Goal: Task Accomplishment & Management: Manage account settings

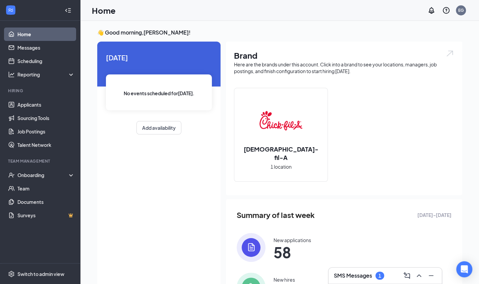
click at [354, 272] on div "SMS Messages 1" at bounding box center [359, 276] width 50 height 8
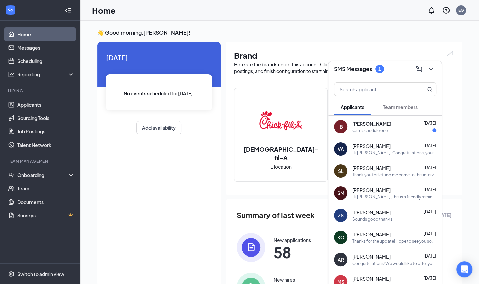
click at [383, 128] on div "Can I schedule one" at bounding box center [370, 131] width 36 height 6
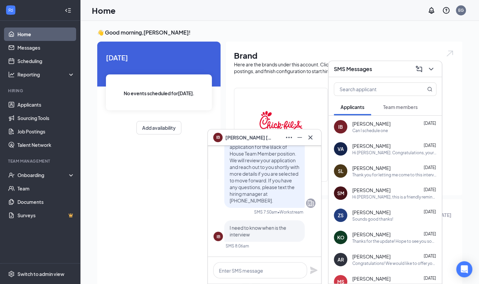
scroll to position [-93, 0]
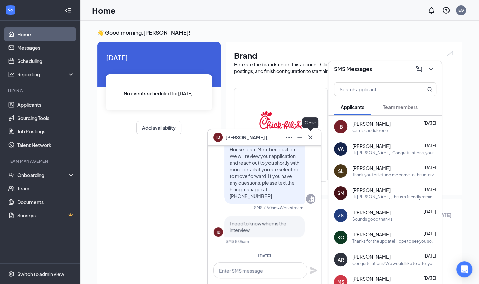
click at [311, 137] on icon "Cross" at bounding box center [311, 137] width 8 height 8
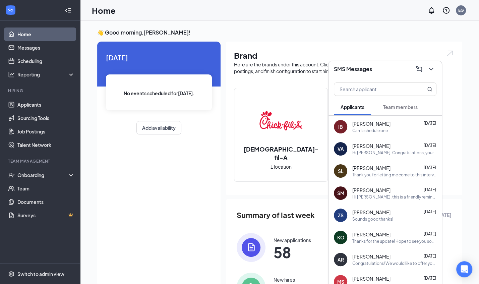
click at [433, 74] on button at bounding box center [431, 69] width 11 height 11
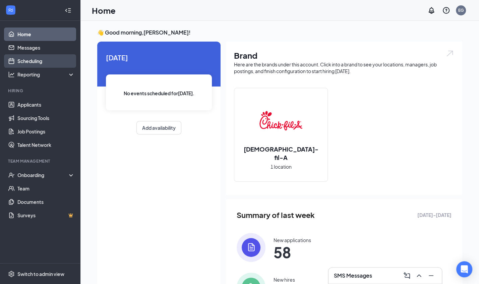
click at [52, 64] on link "Scheduling" at bounding box center [45, 60] width 57 height 13
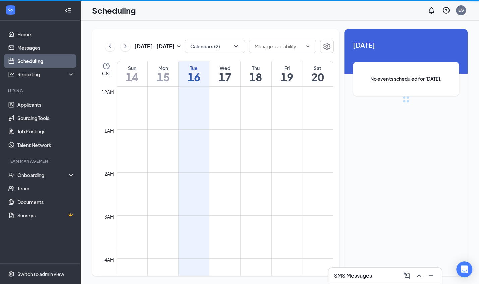
scroll to position [330, 0]
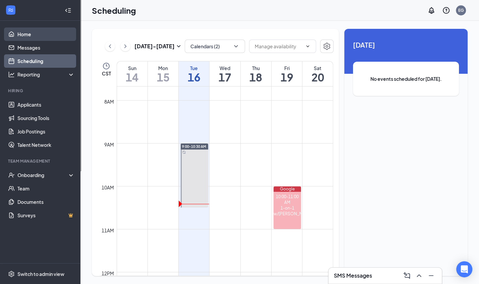
click at [44, 31] on link "Home" at bounding box center [45, 33] width 57 height 13
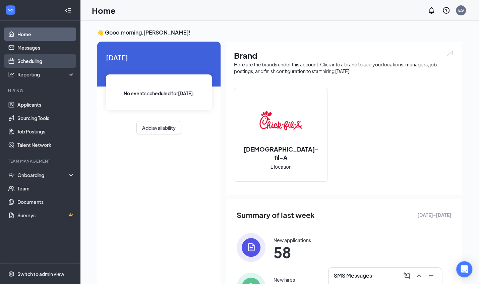
click at [41, 57] on link "Scheduling" at bounding box center [45, 60] width 57 height 13
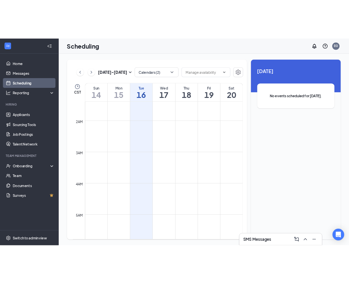
scroll to position [4, 0]
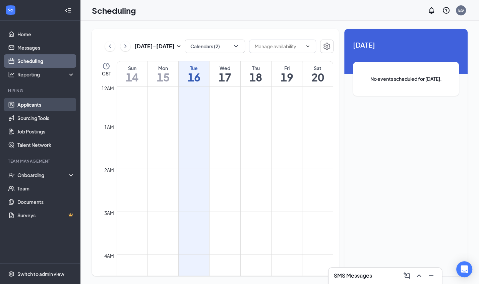
click at [34, 102] on link "Applicants" at bounding box center [45, 104] width 57 height 13
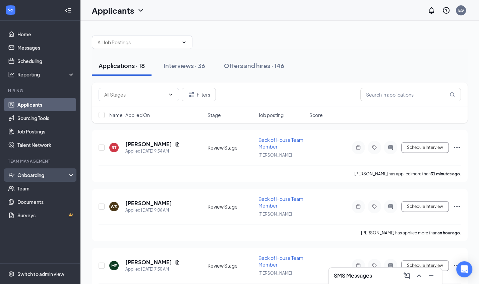
click at [43, 175] on div "Onboarding" at bounding box center [43, 175] width 52 height 7
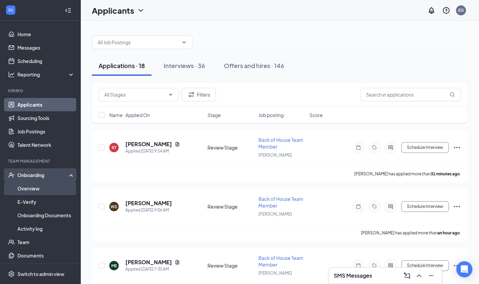
click at [41, 184] on link "Overview" at bounding box center [45, 188] width 57 height 13
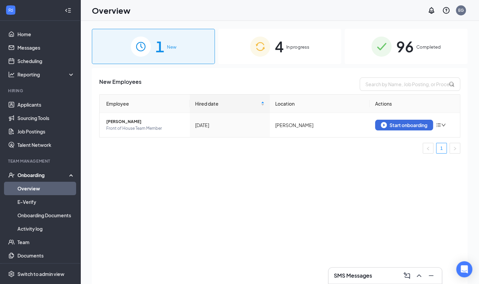
click at [290, 41] on div "4 In progress" at bounding box center [279, 46] width 123 height 35
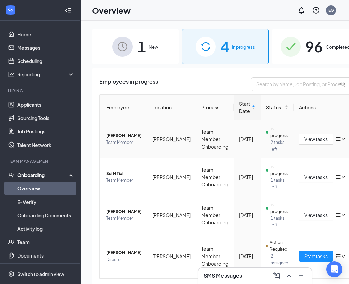
scroll to position [17, 0]
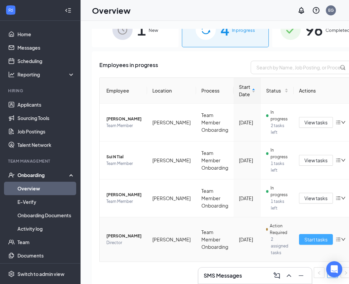
click at [304, 240] on span "Start tasks" at bounding box center [315, 239] width 23 height 7
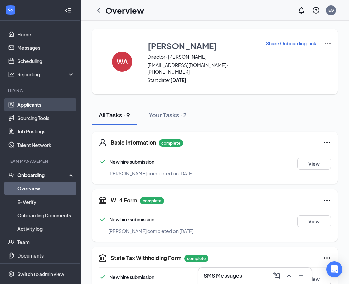
click at [51, 109] on link "Applicants" at bounding box center [45, 104] width 57 height 13
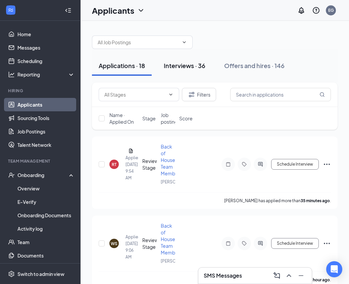
click at [197, 66] on div "Interviews · 36" at bounding box center [185, 65] width 42 height 8
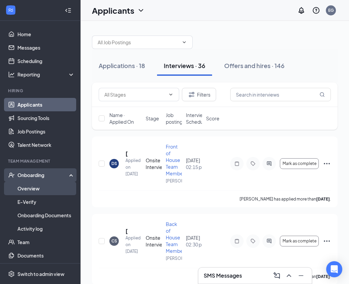
click at [31, 190] on link "Overview" at bounding box center [45, 188] width 57 height 13
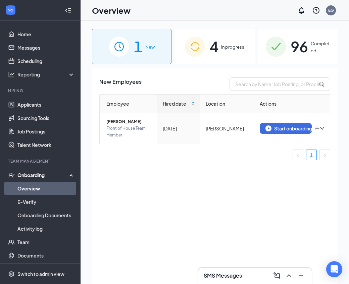
click at [205, 51] on div "4 In progress" at bounding box center [214, 46] width 79 height 35
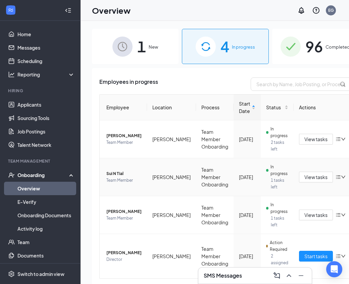
scroll to position [17, 0]
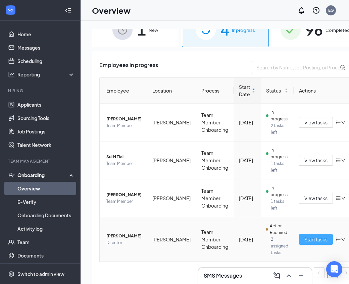
click at [304, 237] on span "Start tasks" at bounding box center [315, 239] width 23 height 7
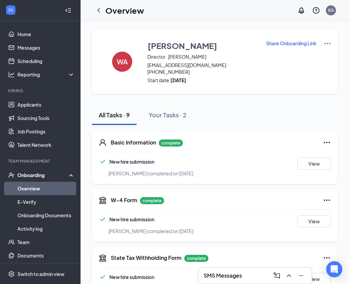
click at [323, 44] on img at bounding box center [327, 44] width 8 height 8
click at [313, 57] on span "View details" at bounding box center [320, 54] width 26 height 7
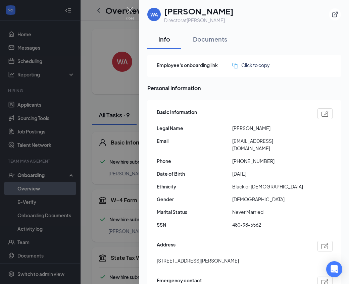
click at [117, 143] on div at bounding box center [174, 142] width 349 height 284
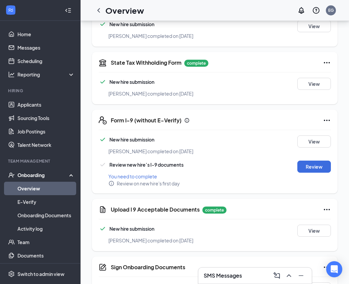
scroll to position [197, 0]
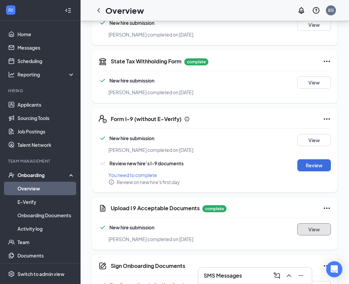
click at [321, 223] on button "View" at bounding box center [314, 229] width 34 height 12
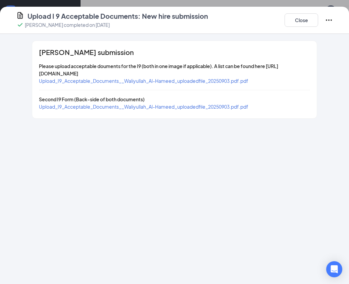
click at [176, 80] on span "Upload_I9_Acceptable_Documents__Waliyullah_Al-Hameed_uploadedfile_20250903.pdf.…" at bounding box center [143, 81] width 209 height 6
click at [140, 105] on span "Upload_I9_Acceptable_Documents__Waliyullah_Al-Hameed_uploadedfile_20250903.pdf.…" at bounding box center [143, 107] width 209 height 6
click at [298, 18] on button "Close" at bounding box center [301, 19] width 34 height 13
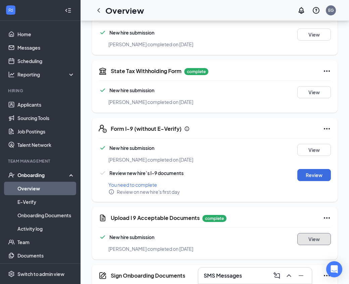
scroll to position [0, 0]
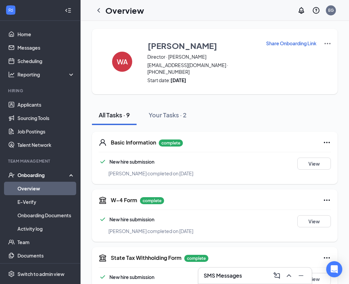
click at [323, 42] on img at bounding box center [327, 44] width 8 height 8
click at [320, 58] on span "View details" at bounding box center [320, 54] width 26 height 7
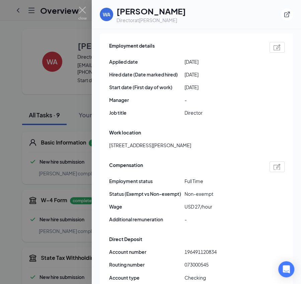
scroll to position [383, 0]
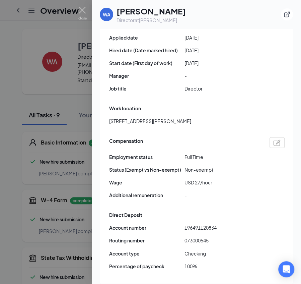
click at [58, 174] on div at bounding box center [150, 142] width 301 height 284
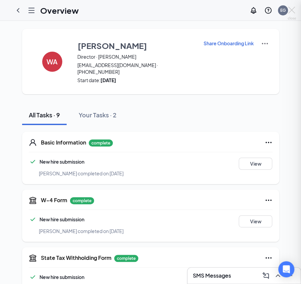
click at [58, 174] on div at bounding box center [150, 142] width 301 height 284
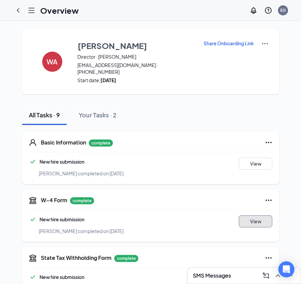
click at [254, 215] on button "View" at bounding box center [256, 221] width 34 height 12
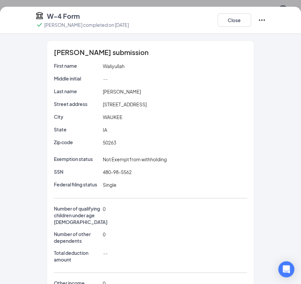
scroll to position [45, 0]
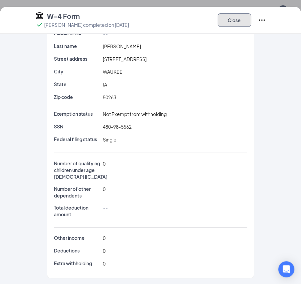
click at [243, 20] on button "Close" at bounding box center [235, 19] width 34 height 13
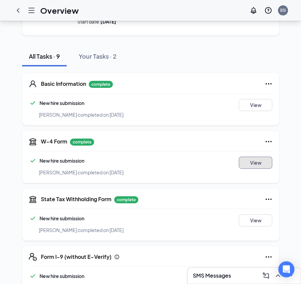
scroll to position [64, 0]
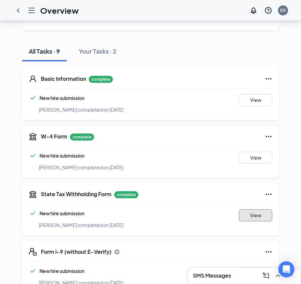
click at [259, 209] on button "View" at bounding box center [256, 215] width 34 height 12
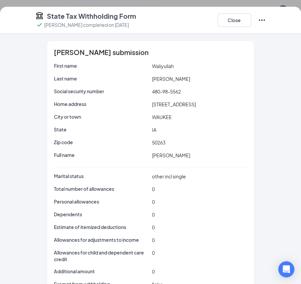
scroll to position [21, 0]
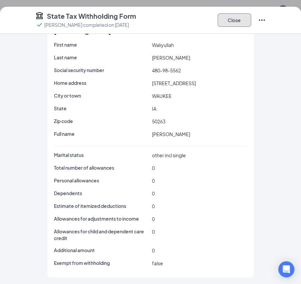
click at [228, 25] on button "Close" at bounding box center [235, 19] width 34 height 13
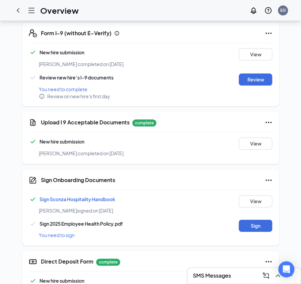
scroll to position [301, 0]
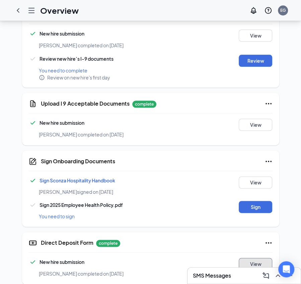
click at [256, 258] on button "View" at bounding box center [256, 264] width 34 height 12
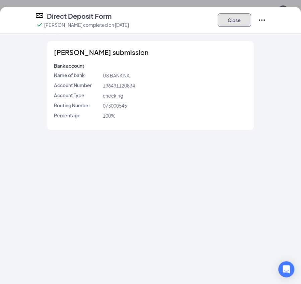
click at [240, 18] on button "Close" at bounding box center [235, 19] width 34 height 13
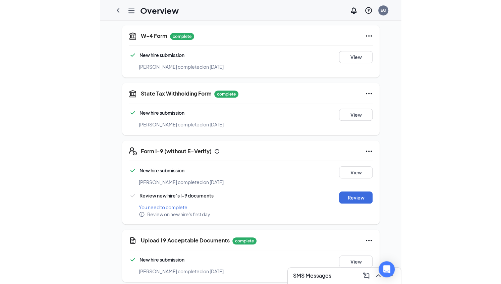
scroll to position [0, 0]
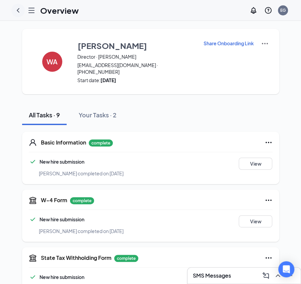
click at [20, 9] on icon "ChevronLeft" at bounding box center [18, 10] width 8 height 8
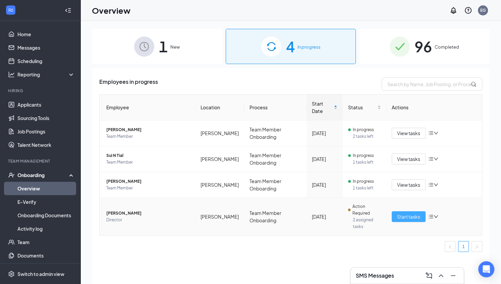
click at [400, 213] on span "Start tasks" at bounding box center [408, 216] width 23 height 7
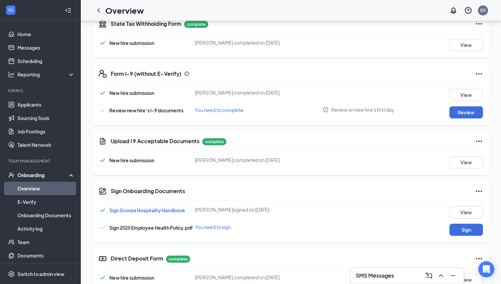
scroll to position [229, 0]
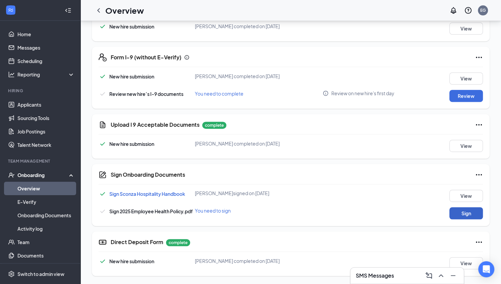
click at [458, 213] on button "Sign" at bounding box center [466, 213] width 34 height 12
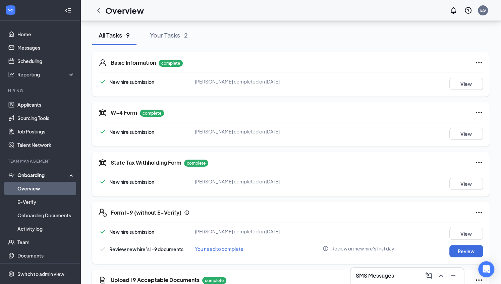
scroll to position [0, 0]
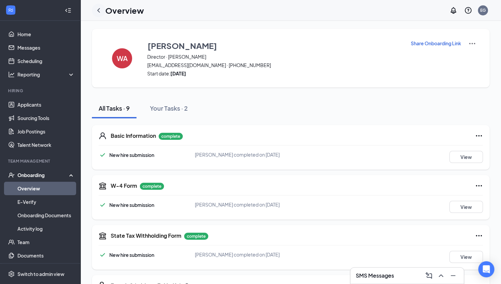
click at [96, 13] on icon "ChevronLeft" at bounding box center [99, 10] width 8 height 8
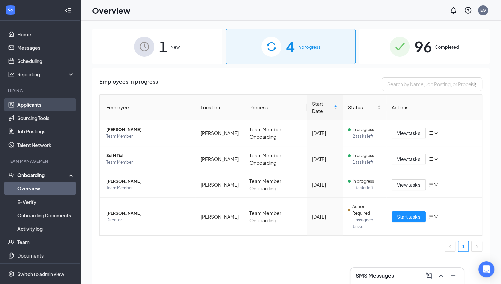
click at [32, 105] on link "Applicants" at bounding box center [45, 104] width 57 height 13
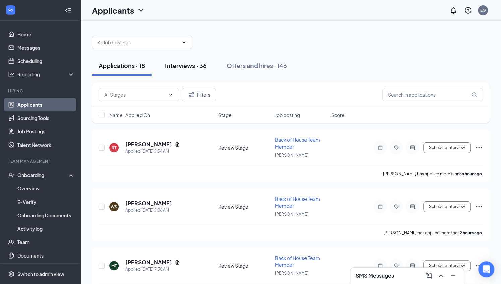
click at [202, 66] on div "Interviews · 36" at bounding box center [186, 65] width 42 height 8
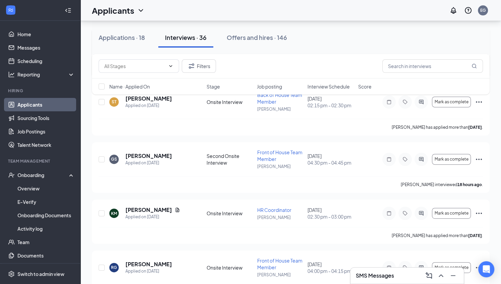
scroll to position [161, 0]
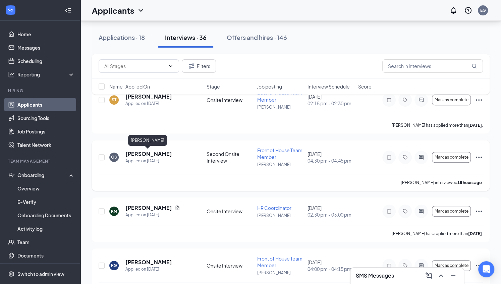
click at [152, 150] on h5 "[PERSON_NAME]" at bounding box center [148, 153] width 47 height 7
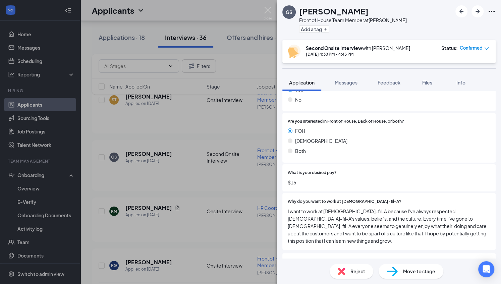
scroll to position [570, 0]
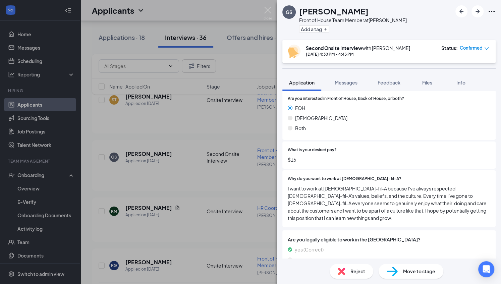
click at [405, 271] on span "Move to stage" at bounding box center [419, 271] width 32 height 7
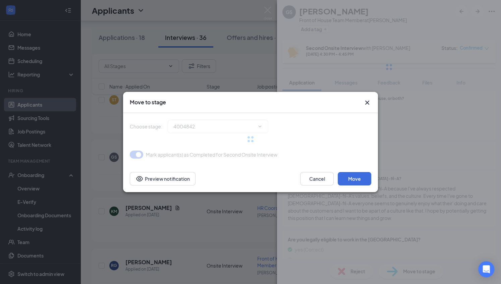
scroll to position [568, 0]
type input "Hiring Complete (final stage)"
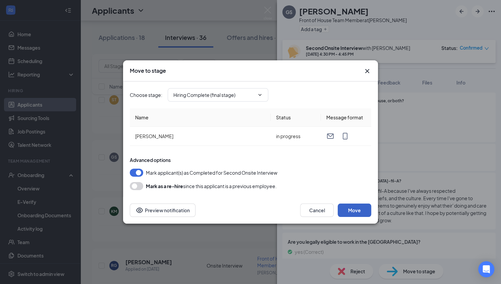
click at [355, 211] on button "Move" at bounding box center [355, 210] width 34 height 13
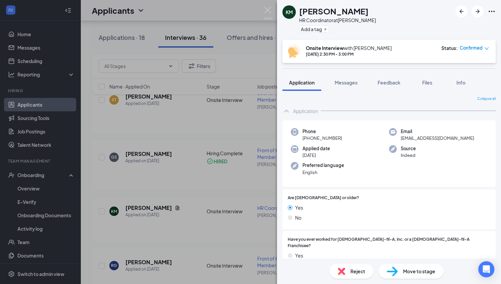
click at [196, 150] on div "KM [PERSON_NAME] HR Coordinator at [PERSON_NAME] Add a tag Onsite Interview wit…" at bounding box center [250, 142] width 501 height 284
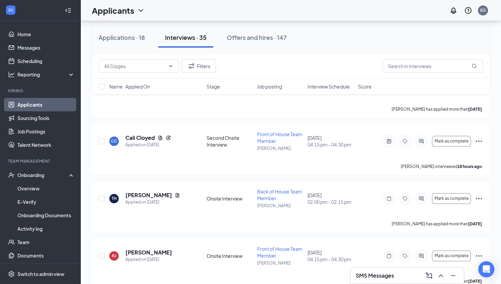
scroll to position [453, 0]
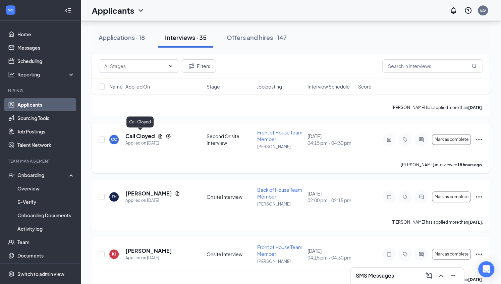
click at [148, 133] on h5 "Cali Cloyed" at bounding box center [140, 135] width 30 height 7
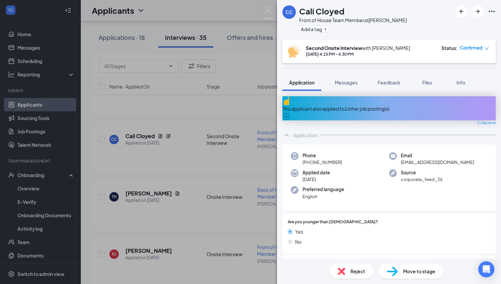
scroll to position [7, 0]
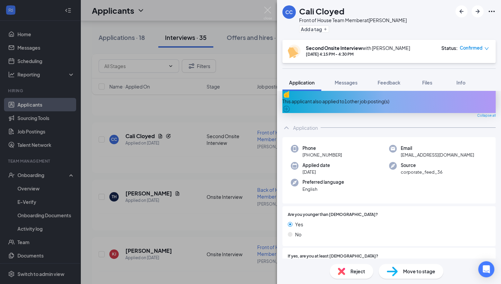
click at [353, 102] on div "This applicant also applied to 1 other job posting(s)" at bounding box center [388, 101] width 213 height 24
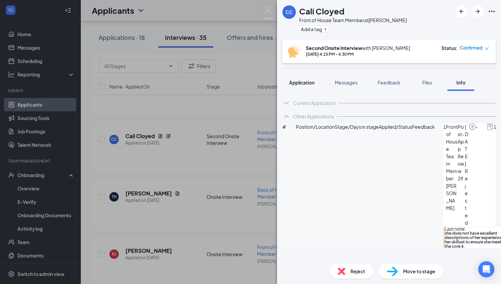
click at [310, 79] on span "Application" at bounding box center [301, 82] width 25 height 6
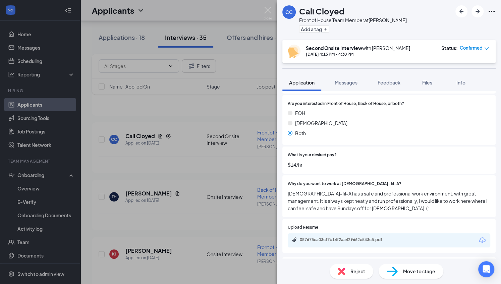
scroll to position [546, 0]
click at [355, 236] on div "087675ea03cf7b14f2aa429662e543c5.pdf" at bounding box center [347, 238] width 94 height 5
click at [423, 272] on span "Move to stage" at bounding box center [419, 271] width 32 height 7
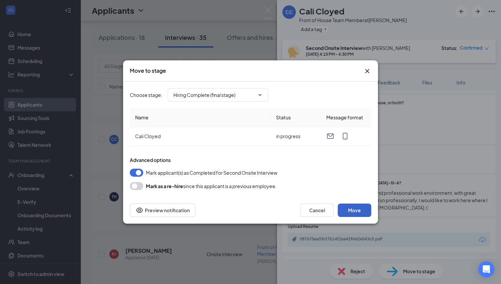
click at [352, 211] on button "Move" at bounding box center [355, 210] width 34 height 13
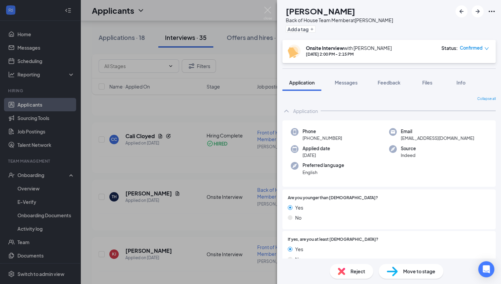
click at [250, 208] on div "TH [PERSON_NAME] Back of House Team Member at [PERSON_NAME] Add a tag Onsite In…" at bounding box center [250, 142] width 501 height 284
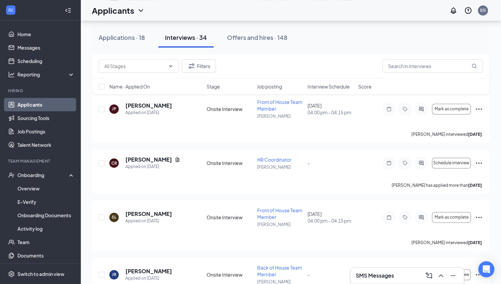
scroll to position [710, 0]
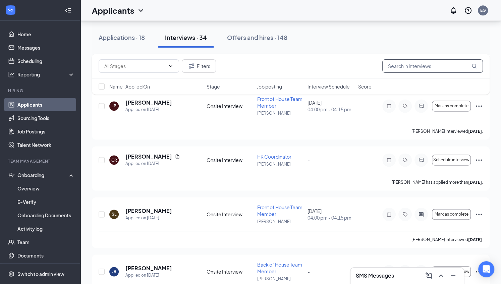
click at [436, 65] on input "text" at bounding box center [432, 65] width 101 height 13
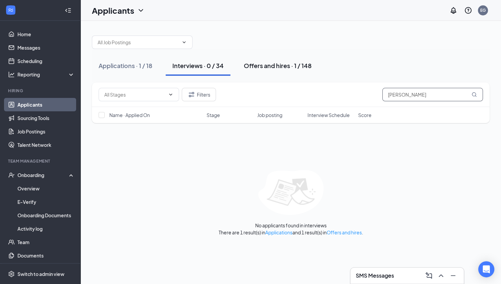
type input "[PERSON_NAME]"
click at [259, 62] on div "Offers and hires · 1 / 148" at bounding box center [278, 65] width 68 height 8
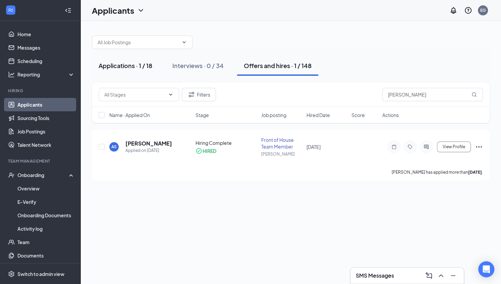
click at [119, 66] on div "Applications · 1 / 18" at bounding box center [126, 65] width 54 height 8
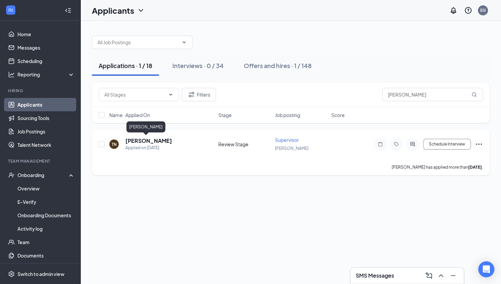
click at [138, 139] on h5 "[PERSON_NAME]" at bounding box center [148, 140] width 47 height 7
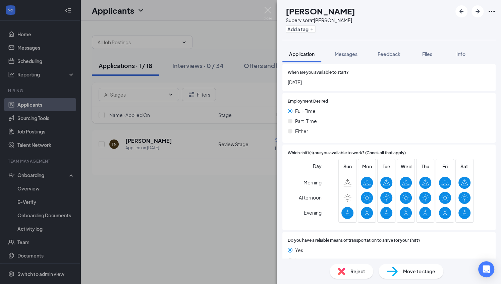
scroll to position [367, 0]
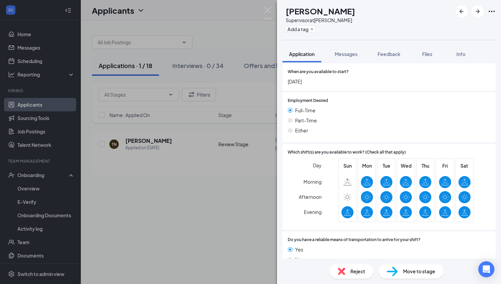
click at [205, 243] on div "TN [PERSON_NAME] Supervisor at [PERSON_NAME] Add a tag Application Messages Fee…" at bounding box center [250, 142] width 501 height 284
